Goal: Task Accomplishment & Management: Use online tool/utility

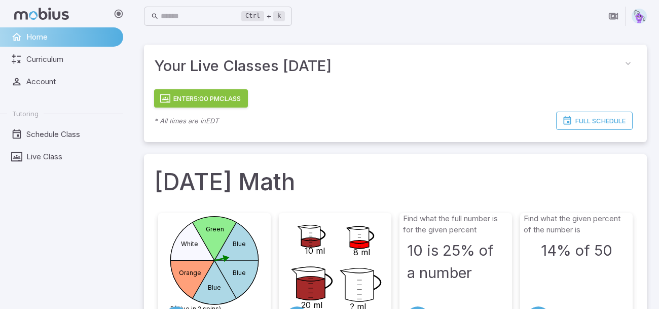
click at [205, 104] on button "Enter 5:00 PM Class" at bounding box center [201, 98] width 94 height 18
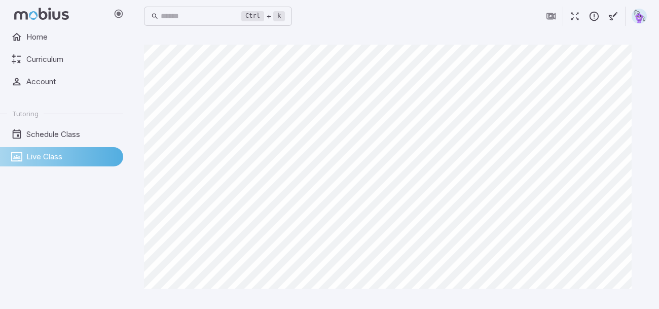
click at [573, 21] on icon "button" at bounding box center [574, 16] width 11 height 11
click at [570, 22] on button "button" at bounding box center [574, 16] width 19 height 19
click at [576, 12] on icon "button" at bounding box center [574, 16] width 11 height 11
click at [571, 15] on icon "button" at bounding box center [574, 16] width 11 height 11
click at [572, 11] on icon "button" at bounding box center [574, 16] width 11 height 11
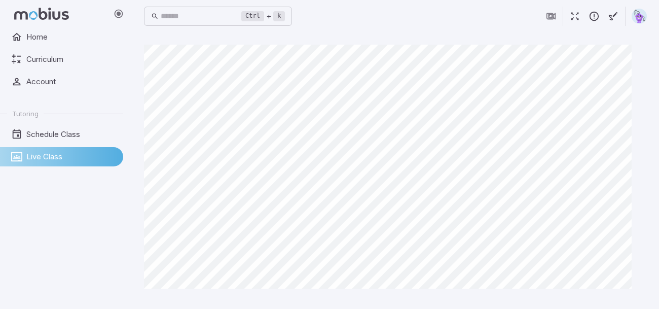
click at [574, 17] on icon "button" at bounding box center [574, 16] width 11 height 11
click at [575, 20] on icon "button" at bounding box center [574, 16] width 11 height 11
click at [575, 23] on button "button" at bounding box center [574, 16] width 19 height 19
click at [576, 19] on icon "button" at bounding box center [574, 16] width 11 height 11
click at [572, 18] on icon "button" at bounding box center [574, 16] width 11 height 11
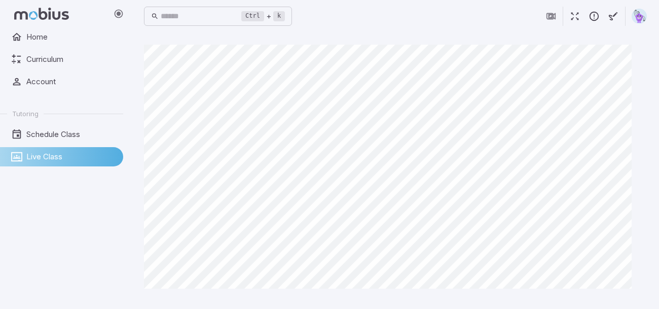
click at [569, 18] on icon "button" at bounding box center [574, 16] width 11 height 11
